Goal: Transaction & Acquisition: Download file/media

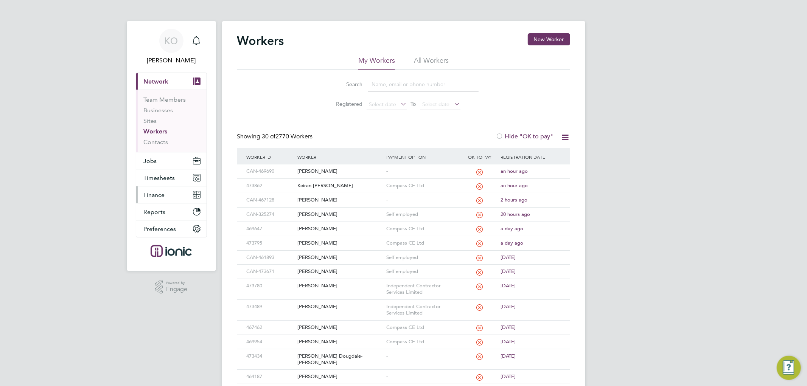
click at [155, 192] on span "Finance" at bounding box center [154, 194] width 21 height 7
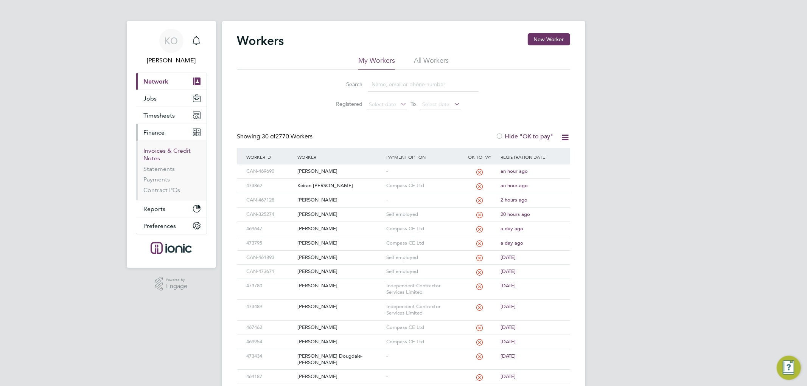
click at [161, 152] on link "Invoices & Credit Notes" at bounding box center [167, 154] width 47 height 15
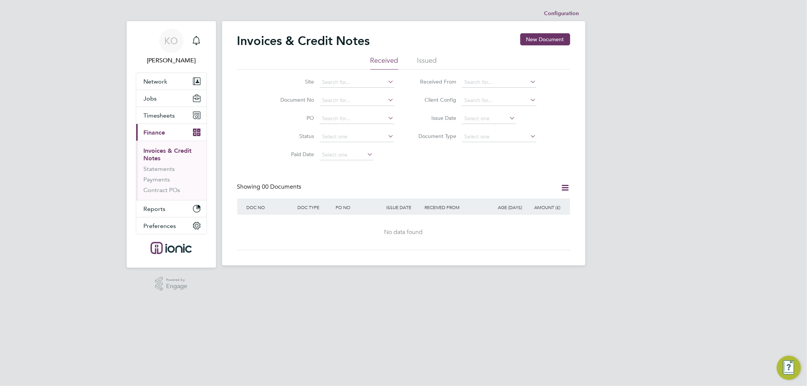
click at [427, 67] on li "Issued" at bounding box center [427, 63] width 20 height 14
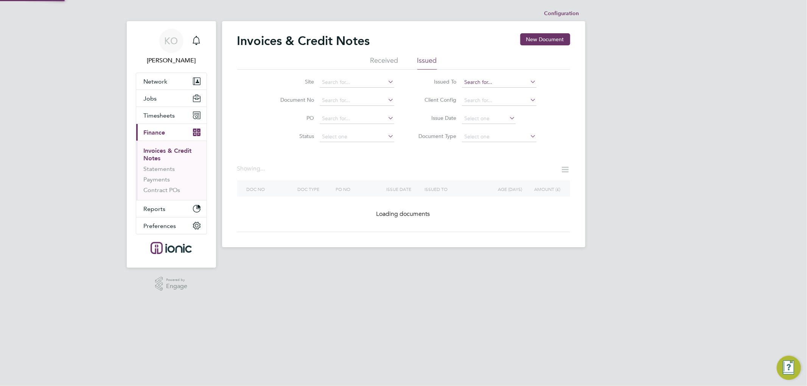
click at [492, 82] on input at bounding box center [499, 82] width 75 height 11
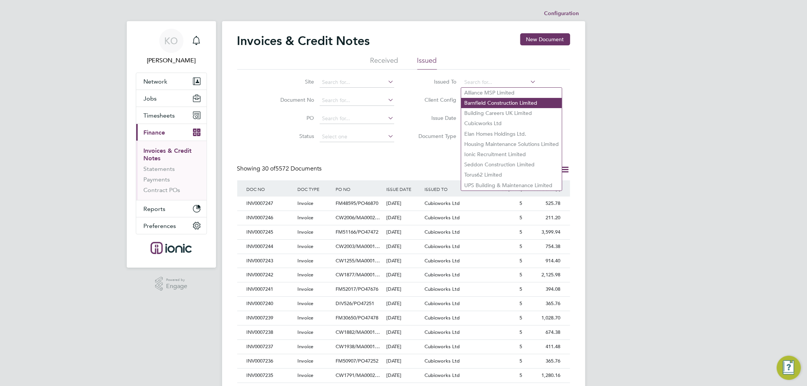
click at [503, 101] on li "Barnfield Construction Limited" at bounding box center [511, 103] width 101 height 10
type input "Barnfield Construction Limited"
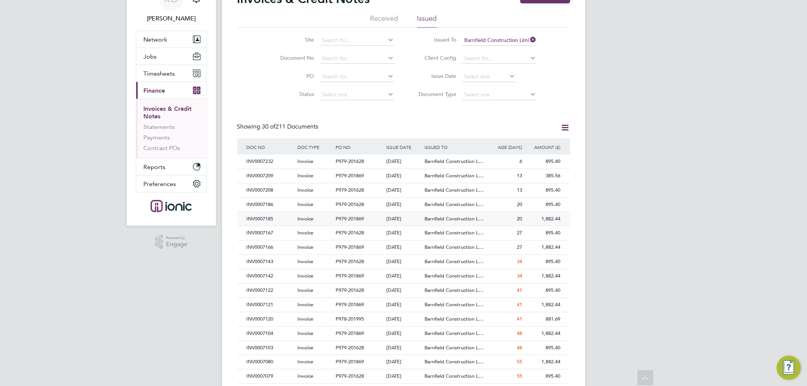
click at [268, 219] on div "INV0007185" at bounding box center [270, 219] width 51 height 14
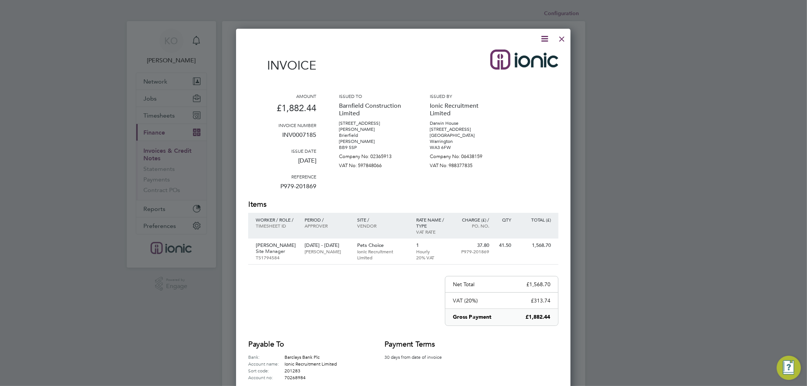
click at [544, 38] on icon at bounding box center [544, 38] width 9 height 9
click at [532, 55] on li "Download Invoice" at bounding box center [521, 56] width 52 height 11
click at [563, 40] on div at bounding box center [562, 37] width 14 height 14
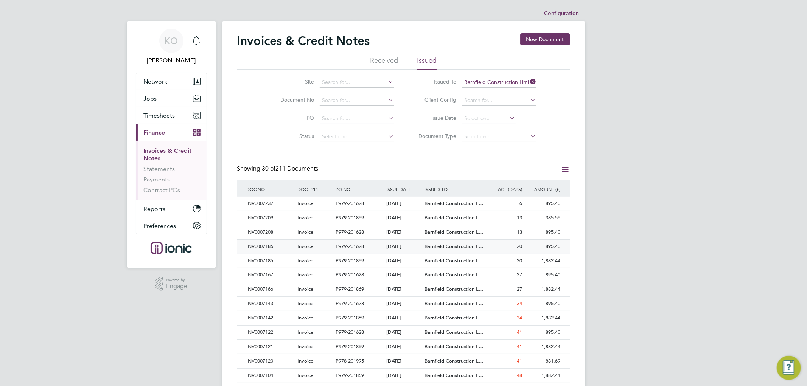
click at [281, 247] on div "INV0007186" at bounding box center [270, 247] width 51 height 14
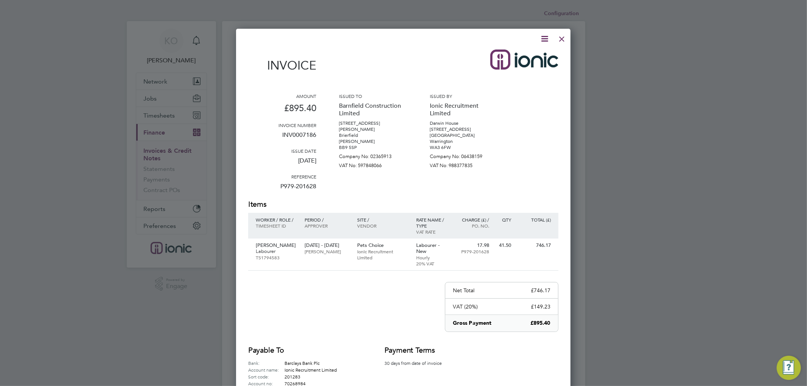
click at [543, 37] on icon at bounding box center [544, 38] width 9 height 9
click at [533, 54] on li "Download Invoice" at bounding box center [521, 56] width 52 height 11
click at [562, 40] on div at bounding box center [562, 37] width 14 height 14
